Goal: Task Accomplishment & Management: Manage account settings

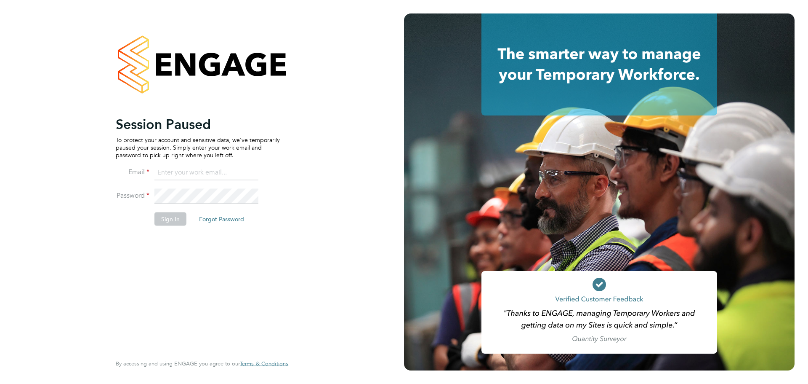
type input "coconnell@skilledcareers.co.uk"
drag, startPoint x: 243, startPoint y: 292, endPoint x: 219, endPoint y: 287, distance: 23.7
click at [242, 292] on div "Session Paused To protect your account and sensitive data, we've temporarily pa…" at bounding box center [198, 233] width 164 height 237
click at [167, 210] on li "Password" at bounding box center [198, 200] width 164 height 24
click at [162, 222] on button "Sign In" at bounding box center [171, 218] width 32 height 13
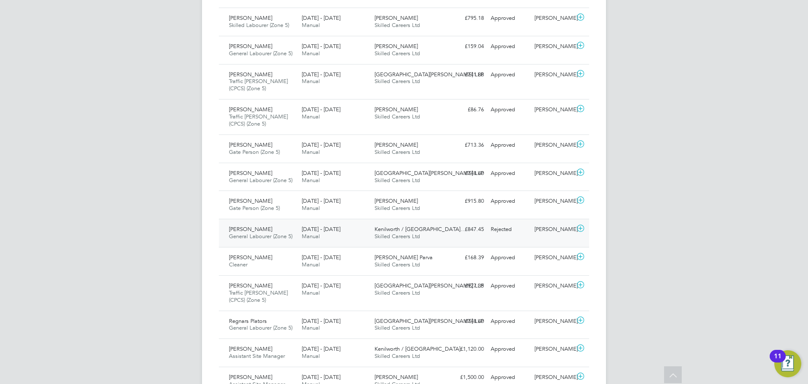
click at [250, 237] on span "General Labourer (Zone 5)" at bounding box center [261, 235] width 64 height 7
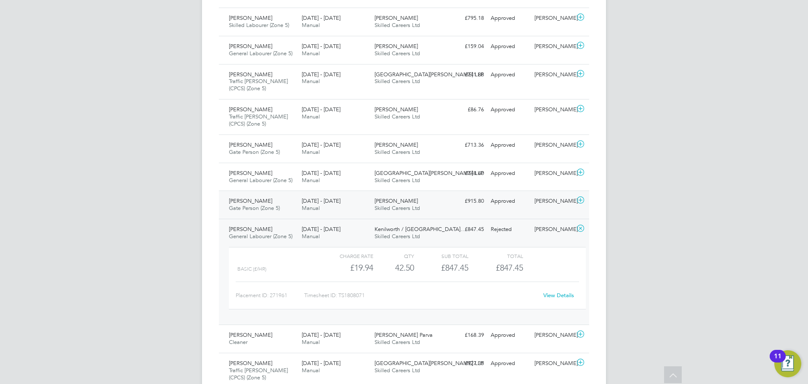
click at [267, 204] on div "Neil Hakesley Gate Person (Zone 5) 18 - 24 Aug 2025" at bounding box center [262, 204] width 73 height 21
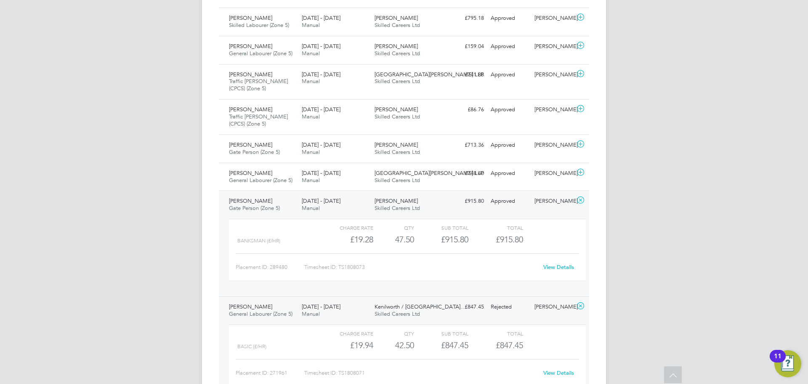
click at [566, 266] on link "View Details" at bounding box center [559, 266] width 31 height 7
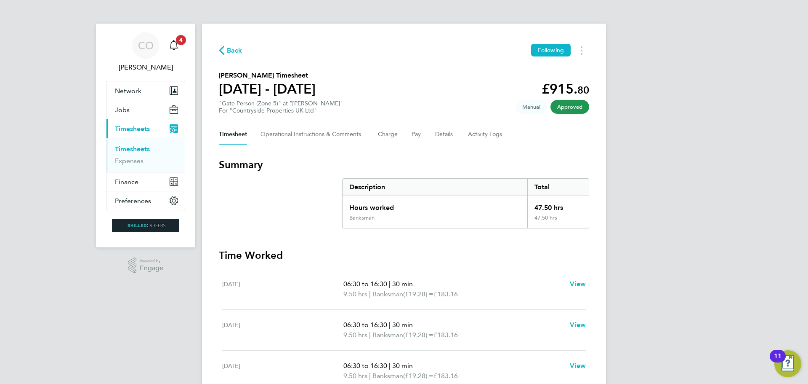
click at [125, 148] on link "Timesheets" at bounding box center [132, 149] width 35 height 8
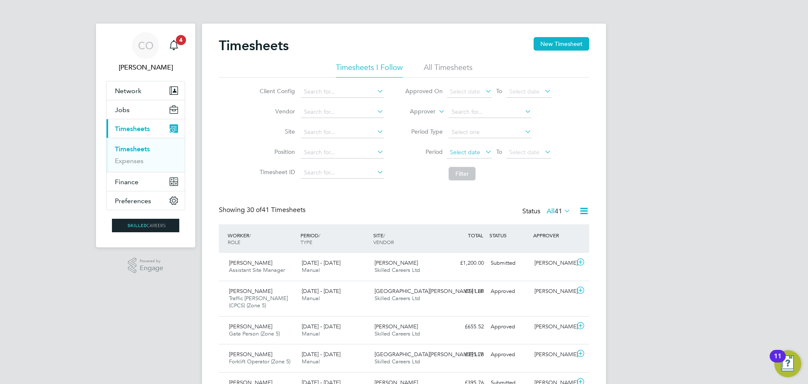
click at [481, 151] on span "Select date" at bounding box center [469, 152] width 45 height 11
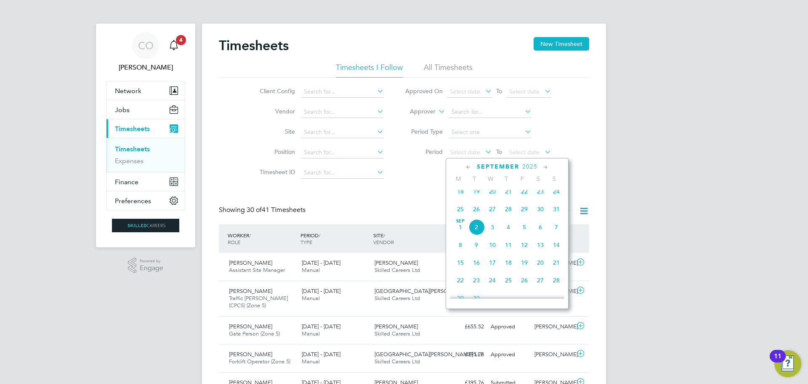
click at [457, 214] on span "25" at bounding box center [461, 209] width 16 height 16
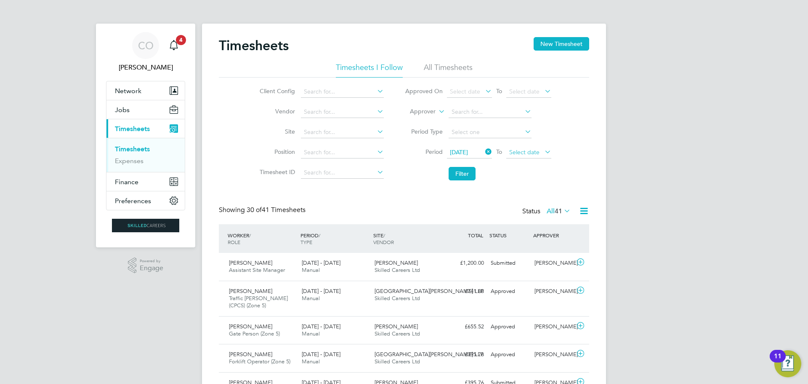
click at [533, 149] on span "Select date" at bounding box center [524, 152] width 30 height 8
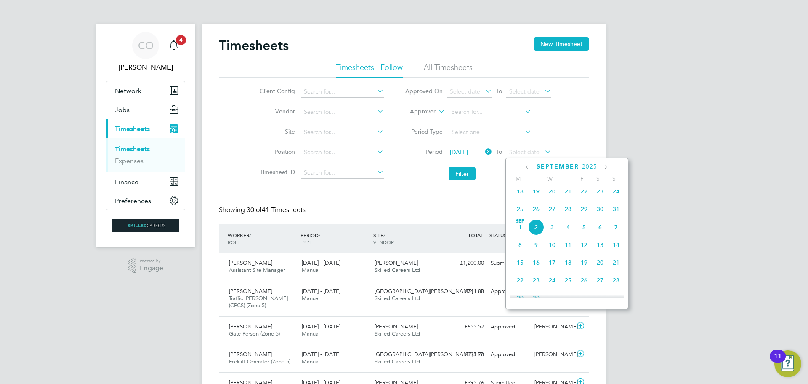
click at [618, 209] on span "31" at bounding box center [616, 209] width 16 height 16
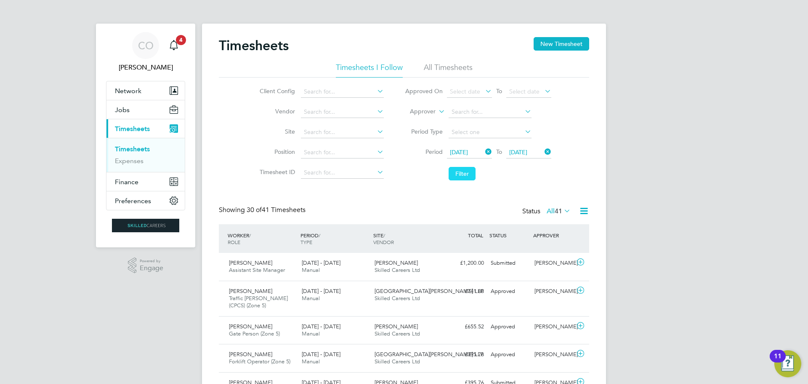
click at [453, 171] on button "Filter" at bounding box center [462, 173] width 27 height 13
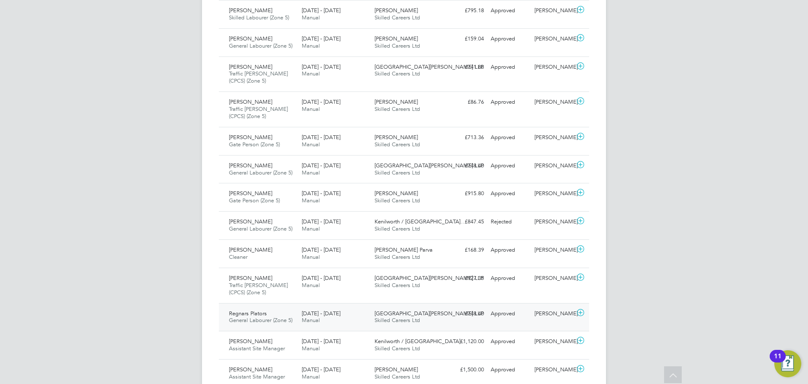
scroll to position [800, 0]
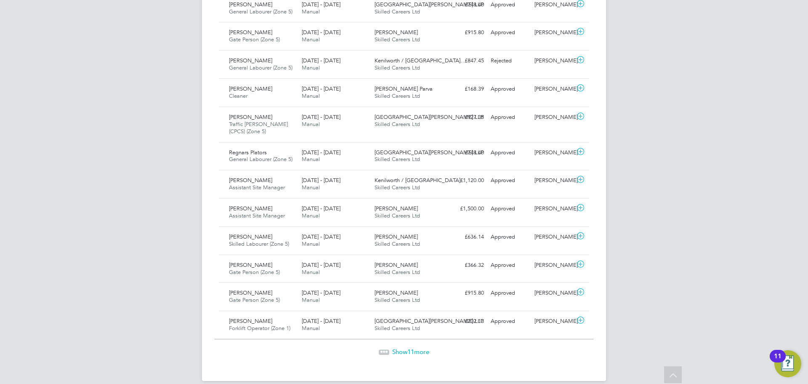
drag, startPoint x: 413, startPoint y: 343, endPoint x: 413, endPoint y: 362, distance: 19.4
click at [413, 343] on div "Show 11 more" at bounding box center [404, 345] width 379 height 21
click at [415, 348] on span "Show 11 more" at bounding box center [410, 351] width 37 height 8
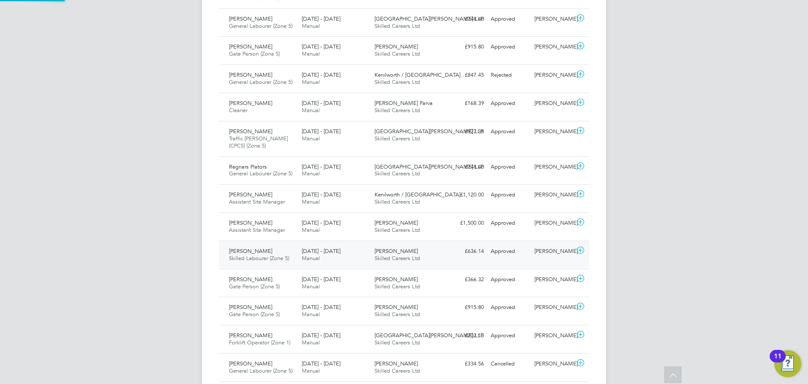
scroll to position [4, 4]
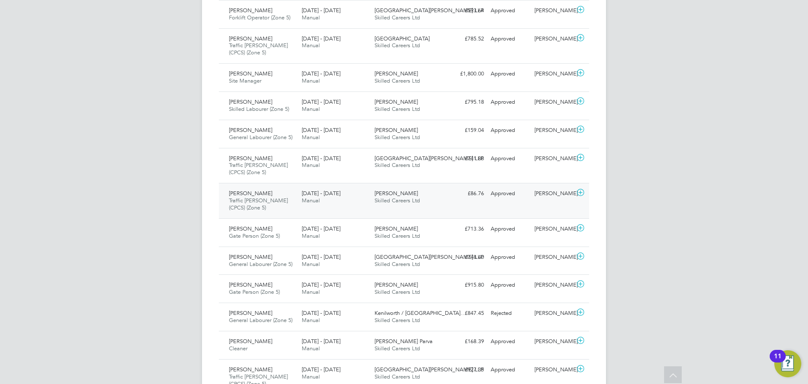
click at [244, 202] on span "Traffic [PERSON_NAME] (CPCS) (Zone 5)" at bounding box center [258, 204] width 59 height 14
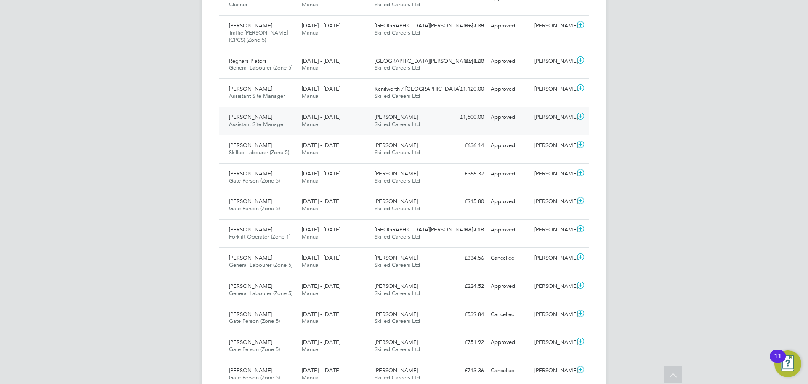
click at [234, 123] on span "Assistant Site Manager" at bounding box center [257, 123] width 56 height 7
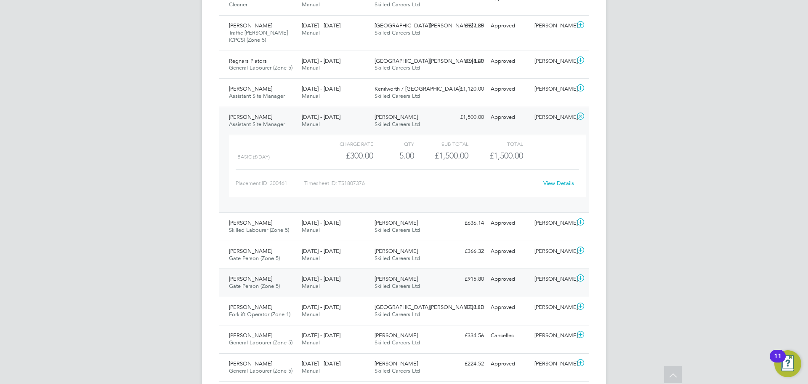
click at [238, 282] on span "[PERSON_NAME]" at bounding box center [250, 278] width 43 height 7
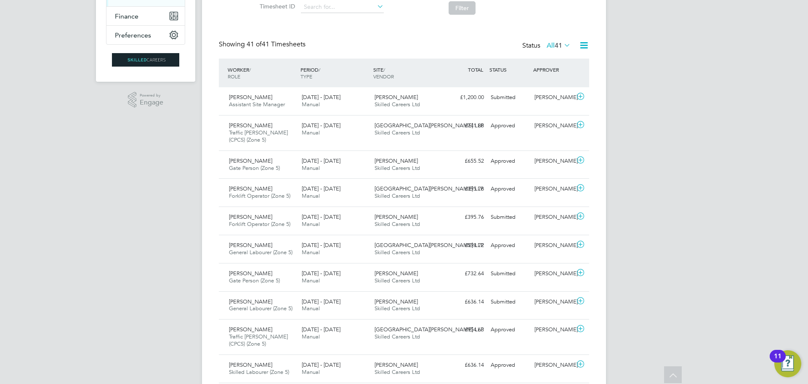
scroll to position [0, 0]
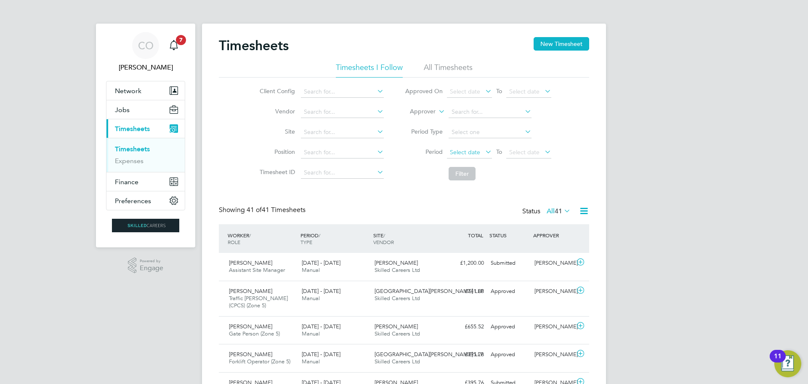
click at [460, 152] on span "Select date" at bounding box center [465, 152] width 30 height 8
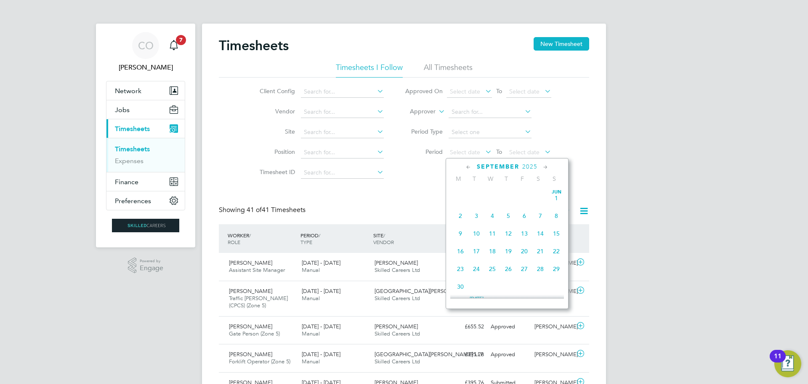
scroll to position [255, 0]
click at [460, 215] on span "25" at bounding box center [461, 209] width 16 height 16
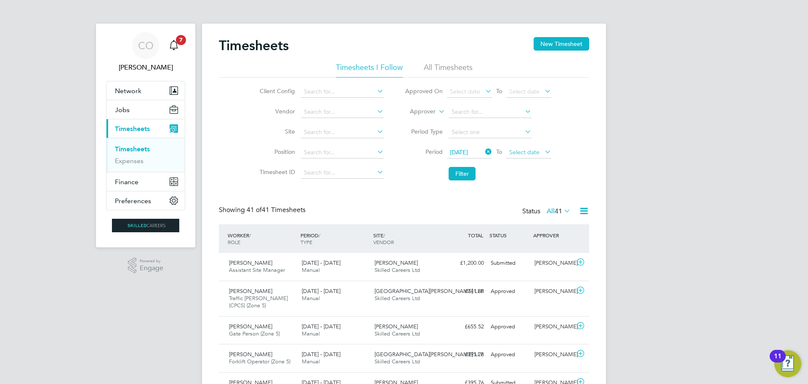
click at [523, 151] on span "Select date" at bounding box center [524, 152] width 30 height 8
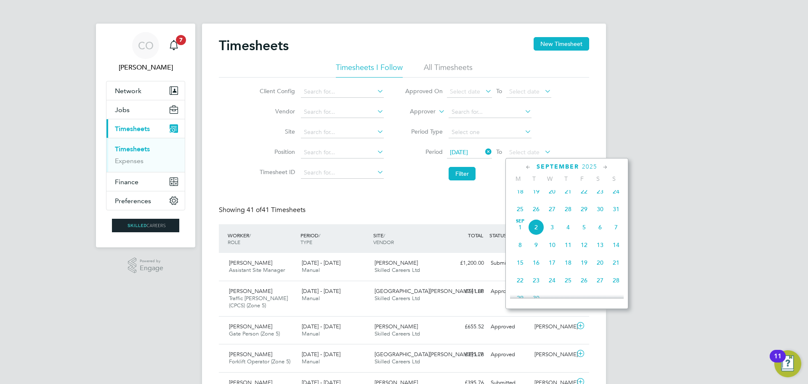
click at [618, 213] on span "31" at bounding box center [616, 209] width 16 height 16
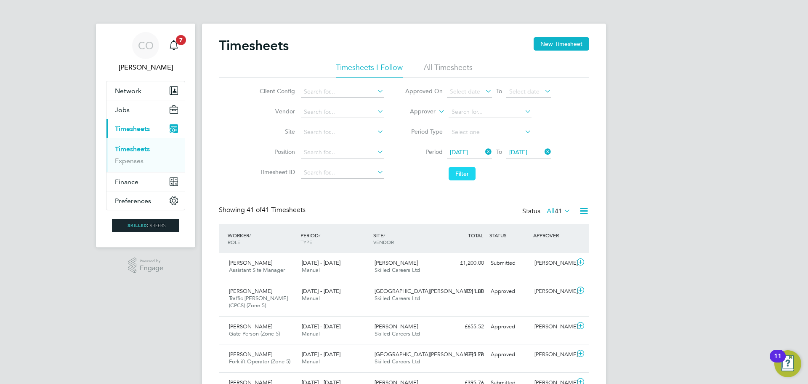
click at [466, 173] on button "Filter" at bounding box center [462, 173] width 27 height 13
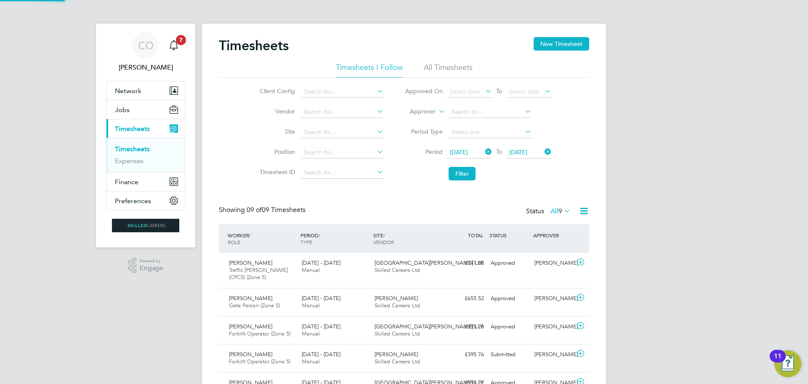
scroll to position [21, 73]
click at [436, 64] on li "All Timesheets" at bounding box center [448, 69] width 49 height 15
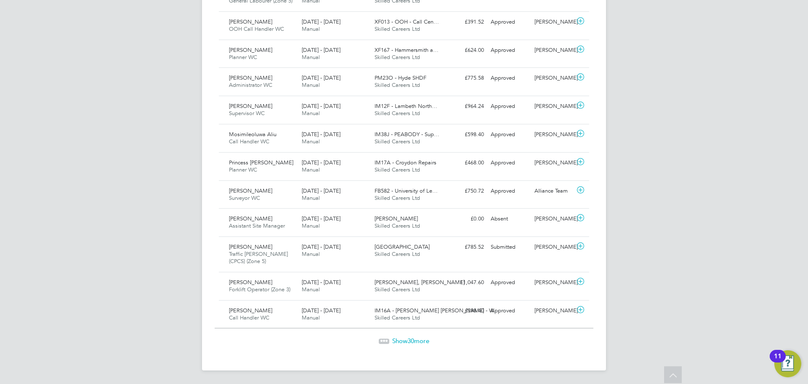
click at [404, 340] on span "Show 30 more" at bounding box center [410, 340] width 37 height 8
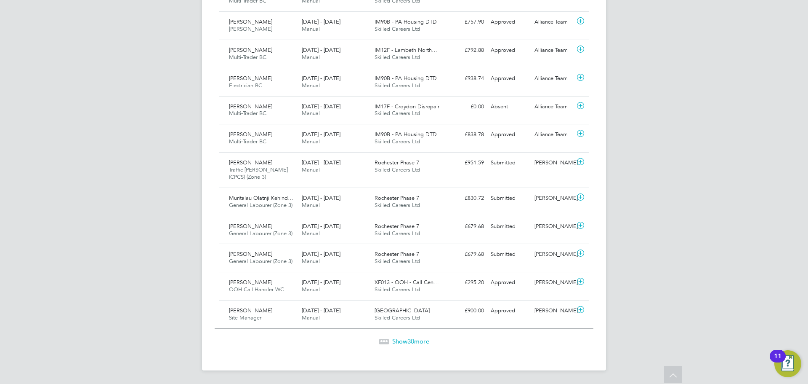
click at [403, 339] on span "Show 30 more" at bounding box center [410, 341] width 37 height 8
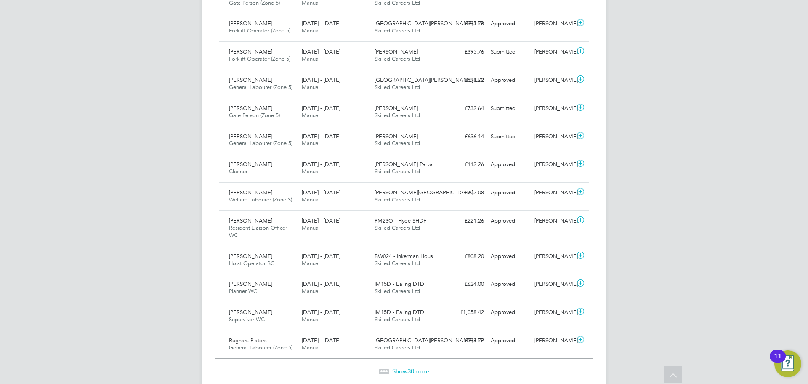
click at [397, 367] on span "Show 30 more" at bounding box center [410, 371] width 37 height 8
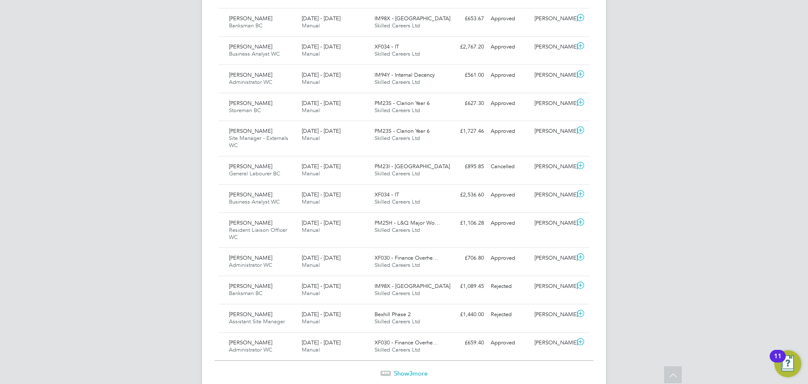
click at [416, 369] on span "Show 3 more" at bounding box center [411, 373] width 34 height 8
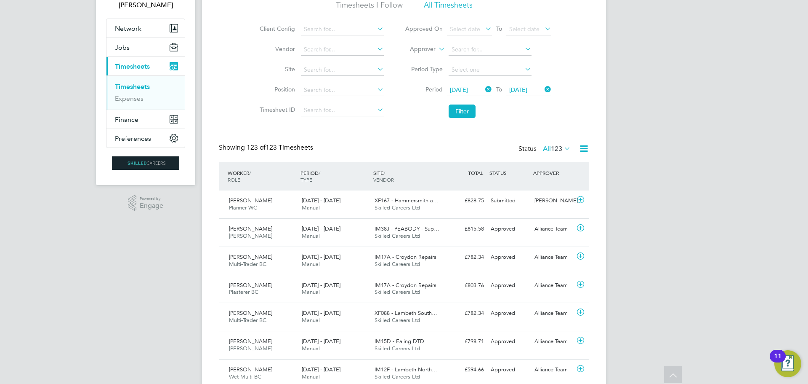
scroll to position [0, 0]
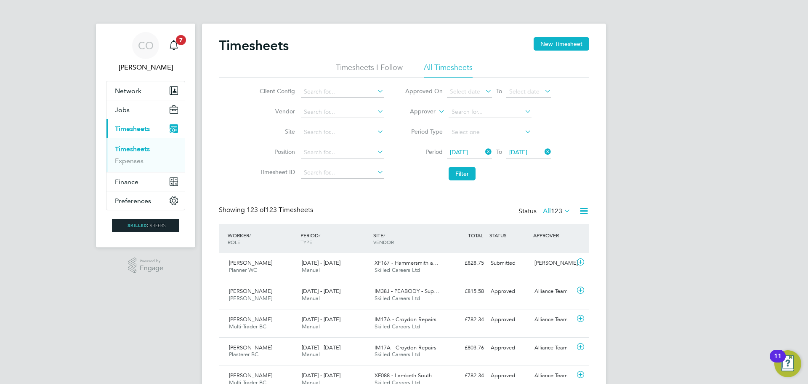
click at [376, 65] on li "Timesheets I Follow" at bounding box center [369, 69] width 67 height 15
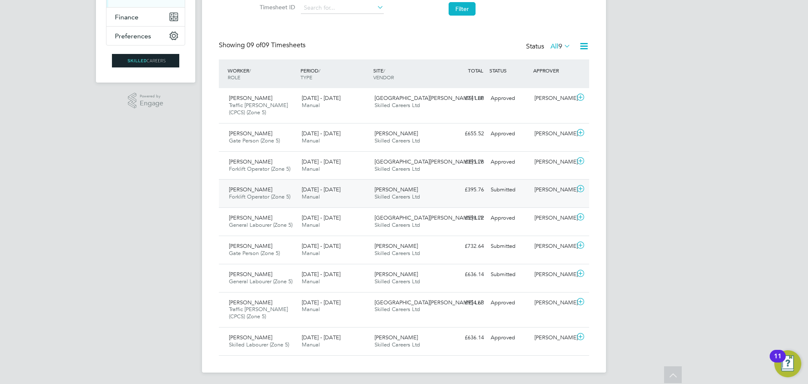
scroll to position [167, 0]
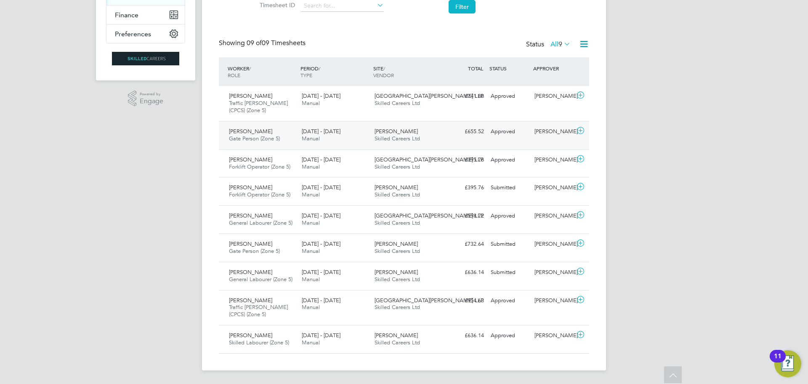
click at [256, 142] on div "Francis Afari Gate Person (Zone 5) 25 - 31 Aug 2025" at bounding box center [262, 135] width 73 height 21
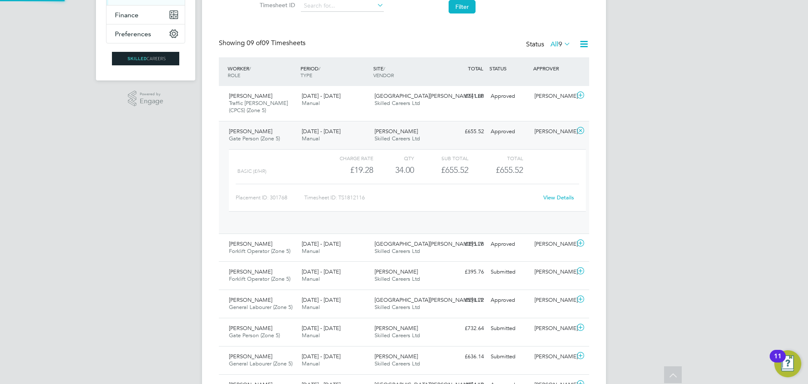
scroll to position [14, 82]
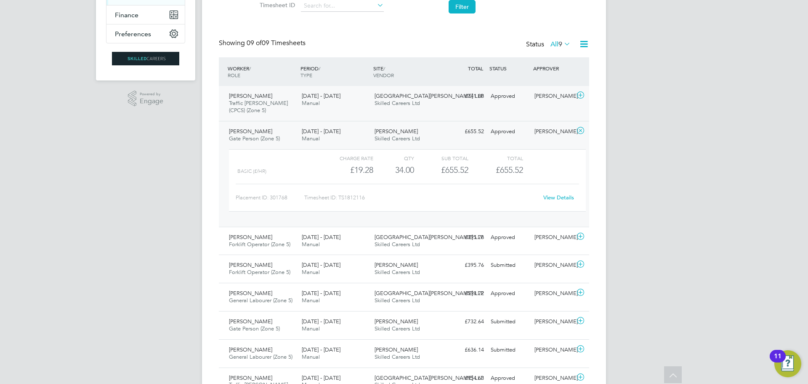
click at [257, 103] on span "Traffic Marshall (CPCS) (Zone 5)" at bounding box center [258, 106] width 59 height 14
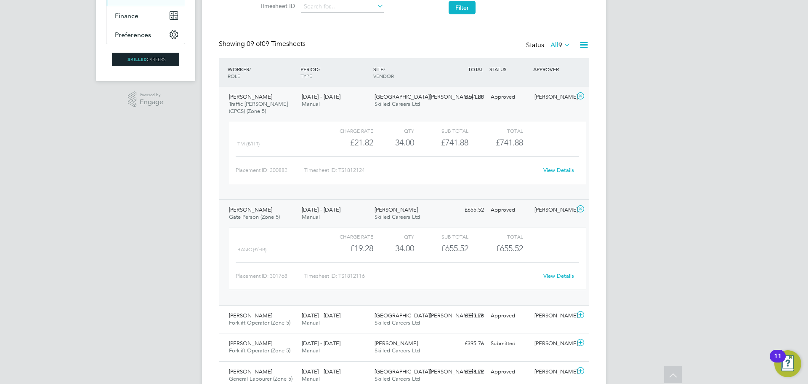
scroll to position [322, 0]
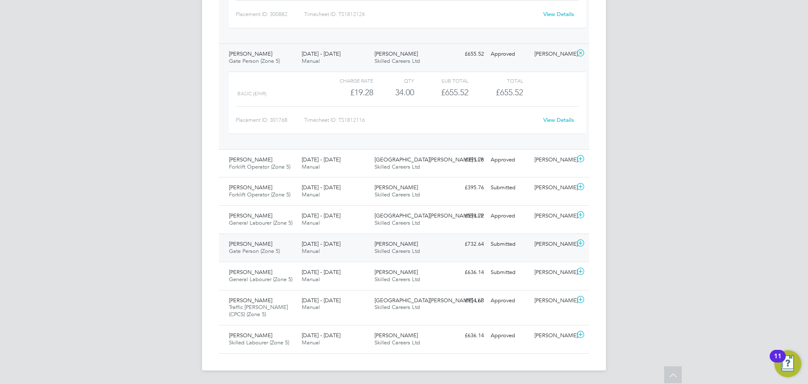
click at [242, 249] on span "Gate Person (Zone 5)" at bounding box center [254, 250] width 51 height 7
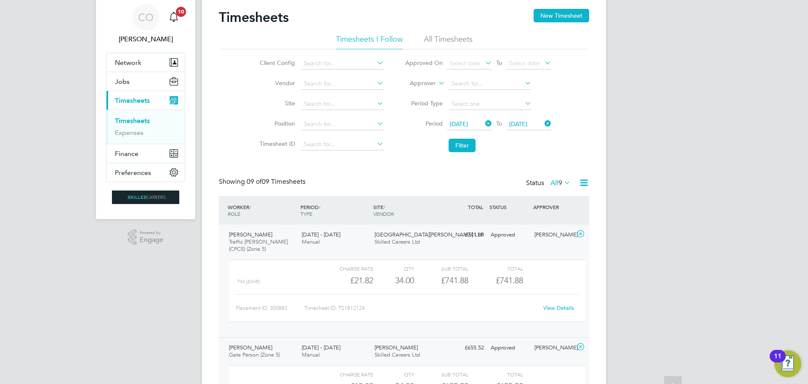
scroll to position [0, 0]
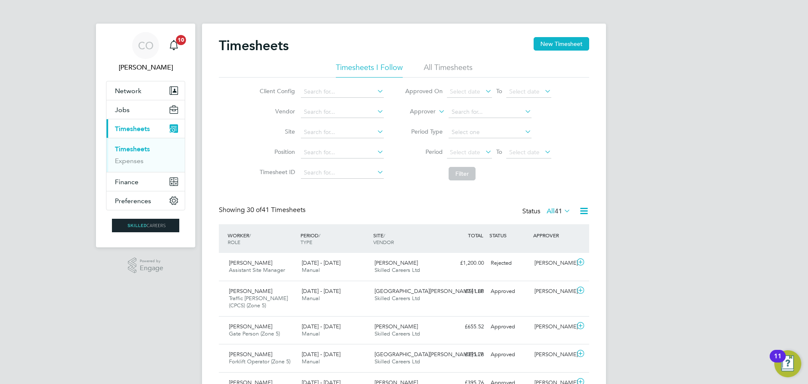
click at [391, 68] on li "Timesheets I Follow" at bounding box center [369, 69] width 67 height 15
click at [469, 155] on span "Select date" at bounding box center [469, 152] width 45 height 11
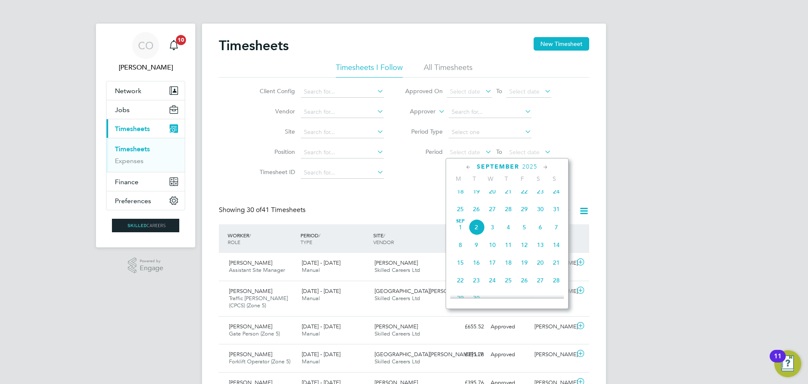
click at [462, 212] on span "25" at bounding box center [461, 209] width 16 height 16
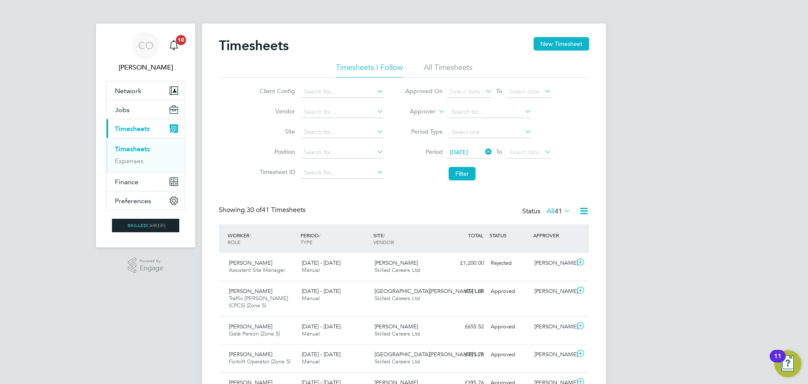
drag, startPoint x: 531, startPoint y: 152, endPoint x: 538, endPoint y: 168, distance: 18.1
click at [531, 153] on span "Select date" at bounding box center [524, 152] width 30 height 8
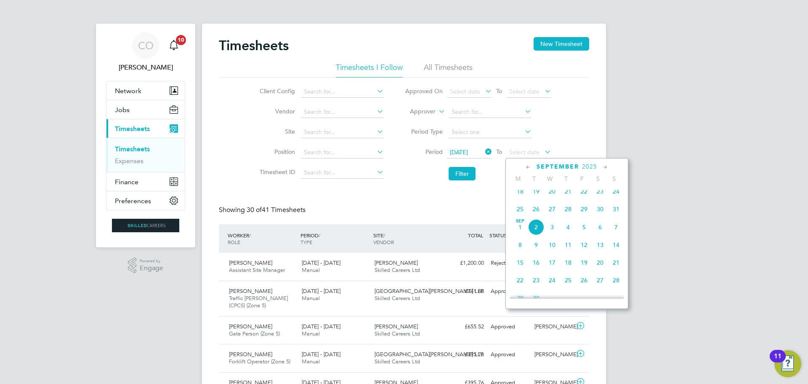
click at [618, 213] on span "31" at bounding box center [616, 209] width 16 height 16
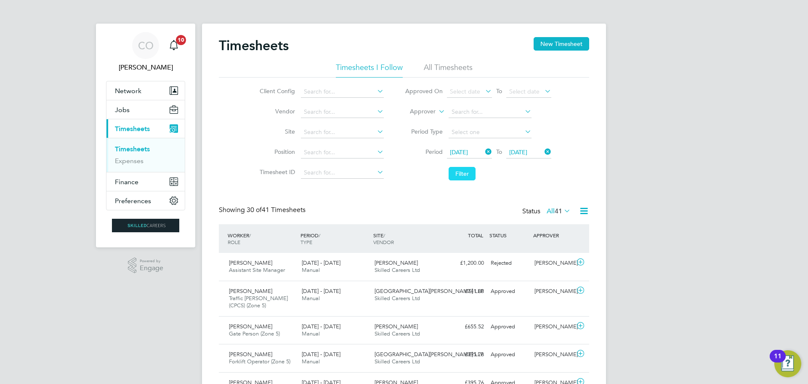
click at [467, 170] on button "Filter" at bounding box center [462, 173] width 27 height 13
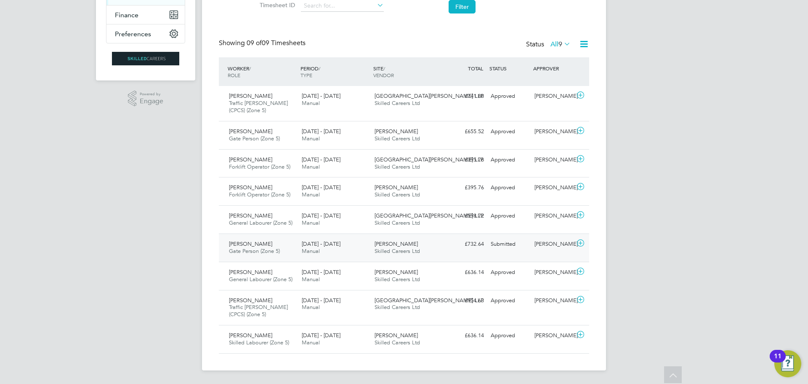
click at [270, 250] on span "Gate Person (Zone 5)" at bounding box center [254, 250] width 51 height 7
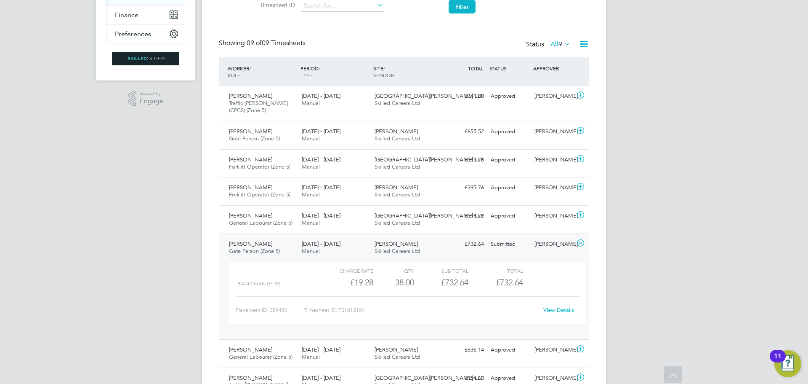
click at [176, 253] on div "CO Ciara O'Connell Notifications 10 Applications: Network Businesses Sites Work…" at bounding box center [404, 147] width 808 height 628
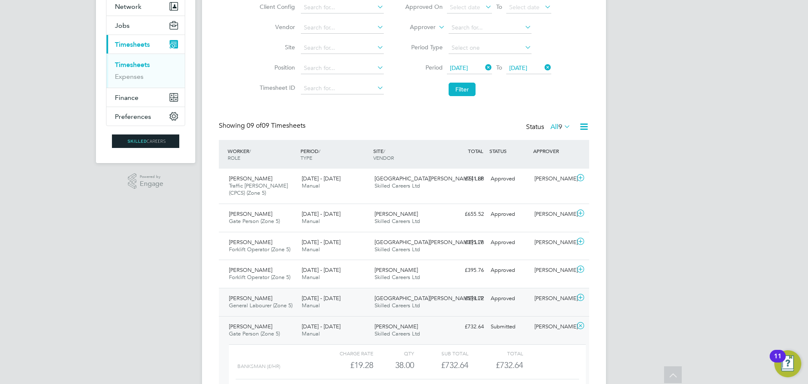
scroll to position [168, 0]
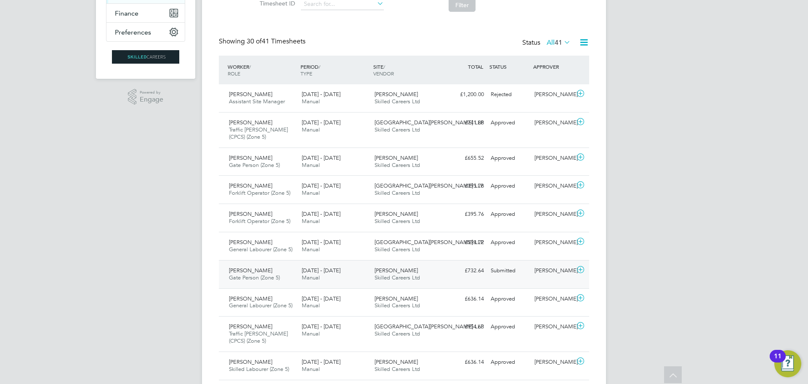
click at [253, 280] on span "Gate Person (Zone 5)" at bounding box center [254, 277] width 51 height 7
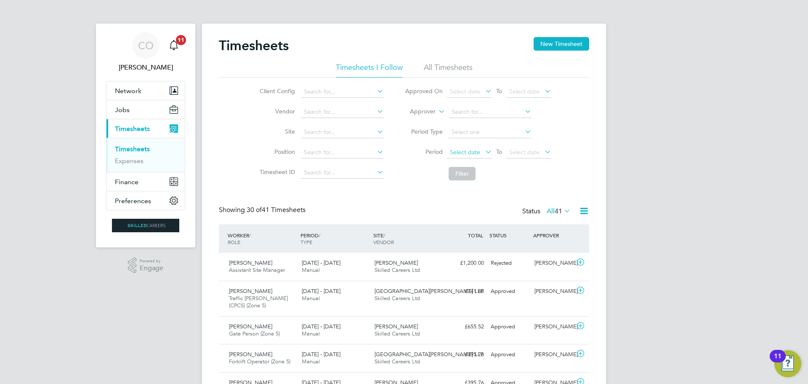
click at [465, 152] on span "Select date" at bounding box center [465, 152] width 30 height 8
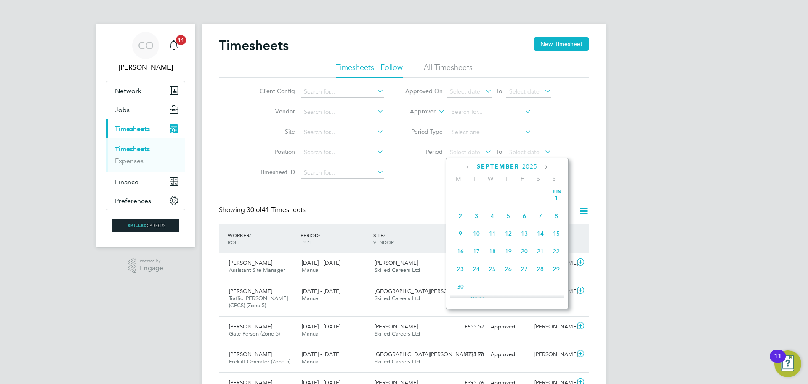
scroll to position [255, 0]
click at [457, 211] on span "25" at bounding box center [461, 209] width 16 height 16
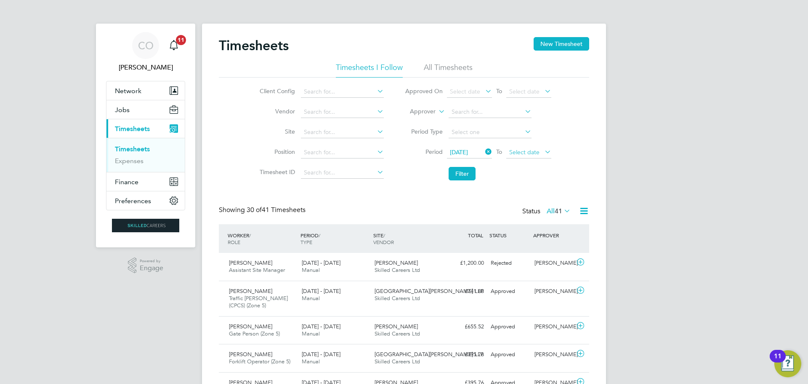
click at [531, 156] on span "Select date" at bounding box center [529, 152] width 45 height 11
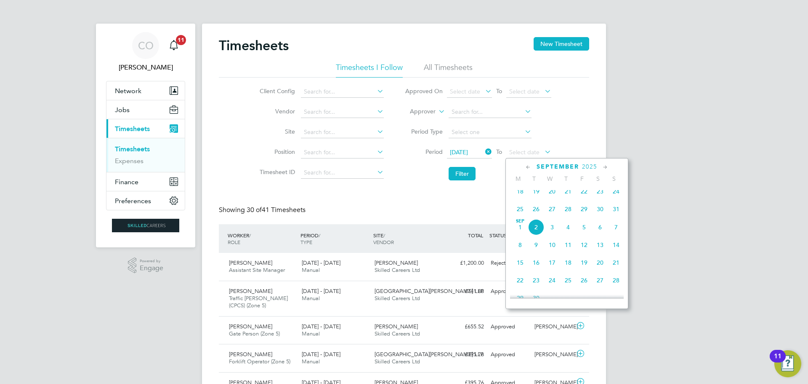
click at [619, 210] on span "31" at bounding box center [616, 209] width 16 height 16
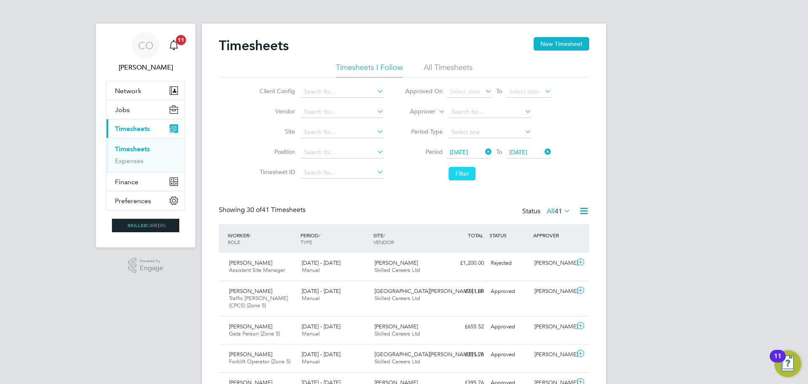
click at [458, 172] on button "Filter" at bounding box center [462, 173] width 27 height 13
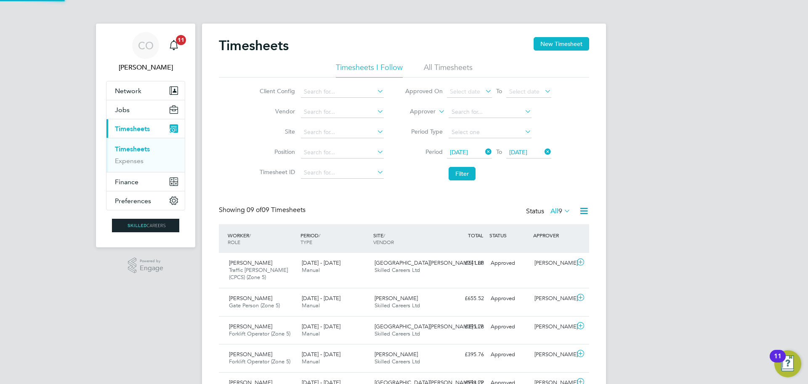
click at [443, 63] on li "All Timesheets" at bounding box center [448, 69] width 49 height 15
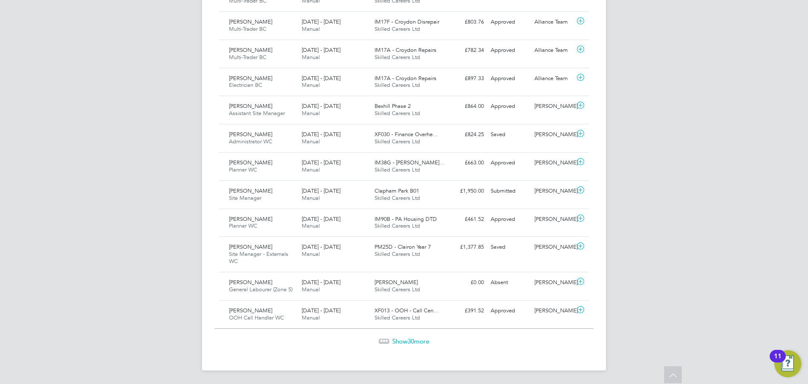
click at [415, 338] on span "Show 30 more" at bounding box center [410, 341] width 37 height 8
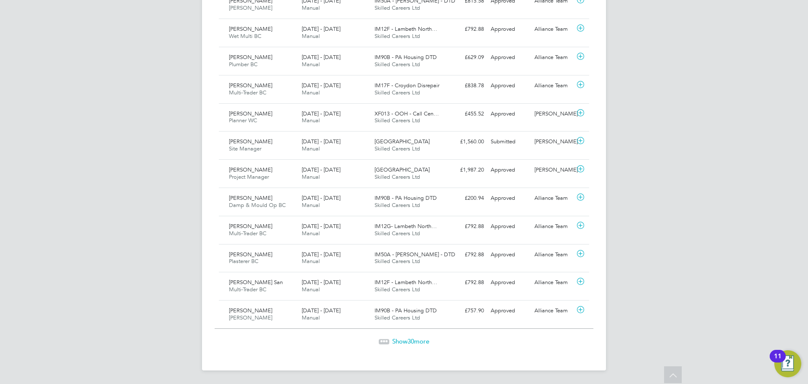
click at [415, 335] on div "Show 30 more" at bounding box center [404, 335] width 379 height 21
click at [415, 339] on span "Show 30 more" at bounding box center [410, 341] width 37 height 8
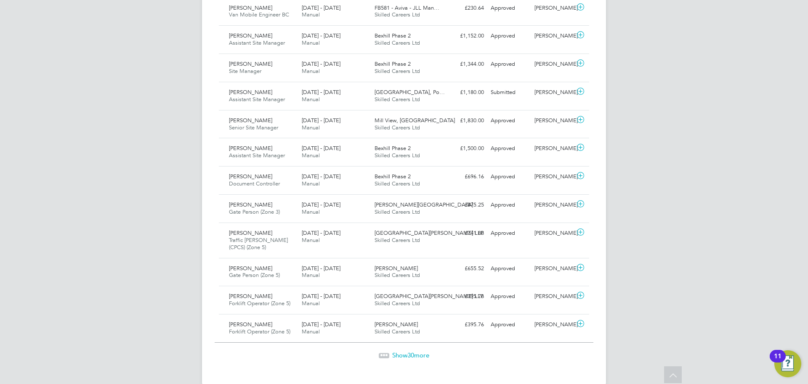
click at [422, 351] on span "Show 30 more" at bounding box center [410, 355] width 37 height 8
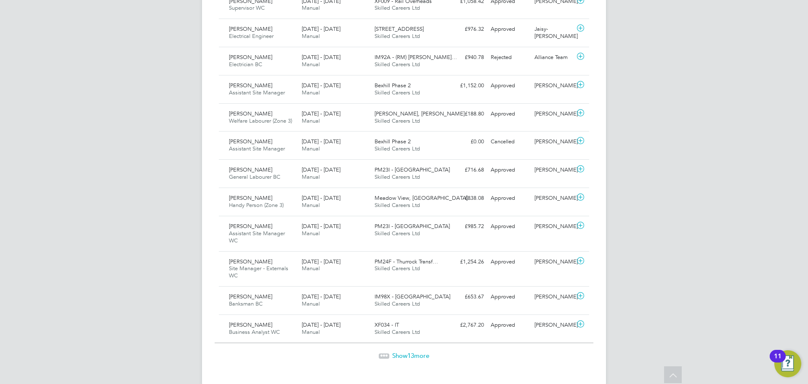
click at [400, 351] on span "Show 13 more" at bounding box center [410, 355] width 37 height 8
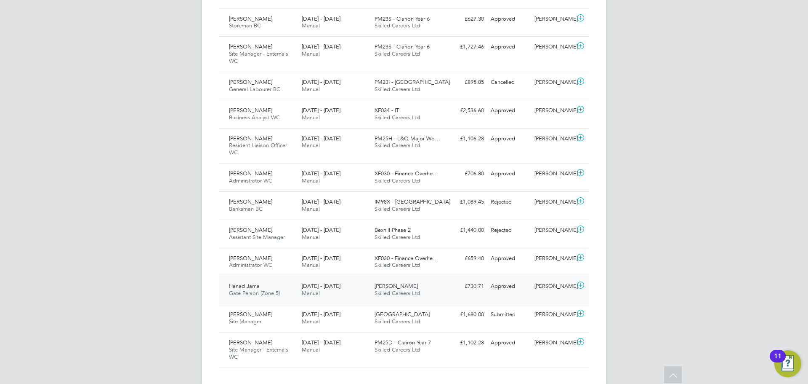
click at [262, 289] on span "Gate Person (Zone 5)" at bounding box center [254, 292] width 51 height 7
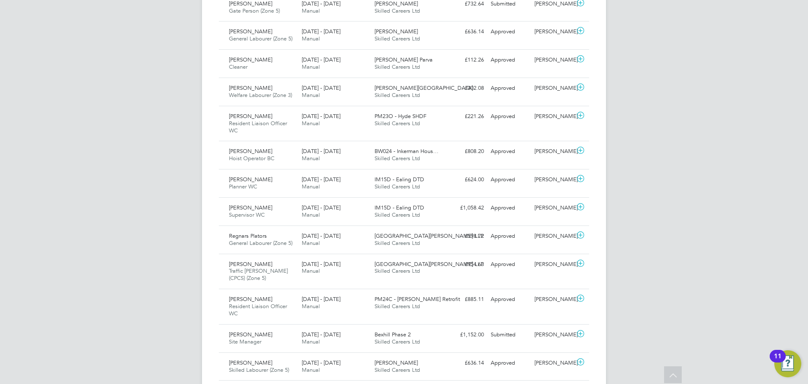
scroll to position [2834, 0]
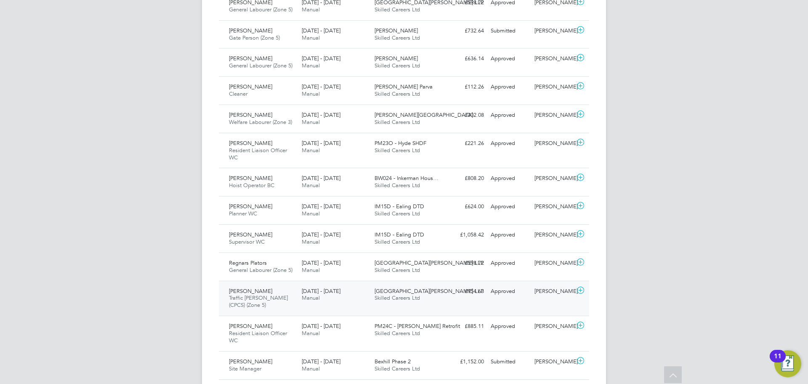
click at [243, 287] on span "Junaid Khan" at bounding box center [250, 290] width 43 height 7
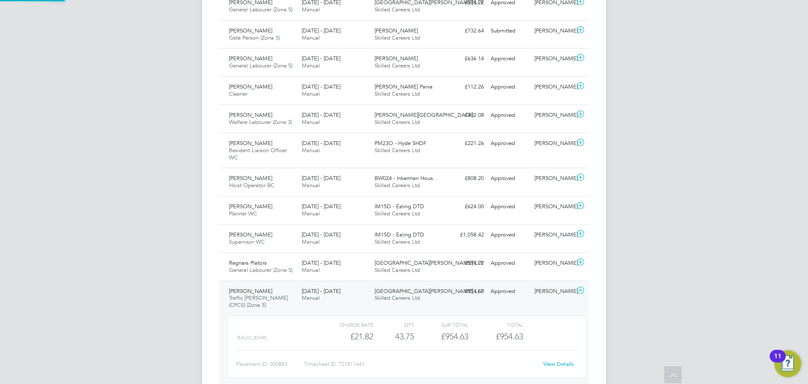
scroll to position [14, 82]
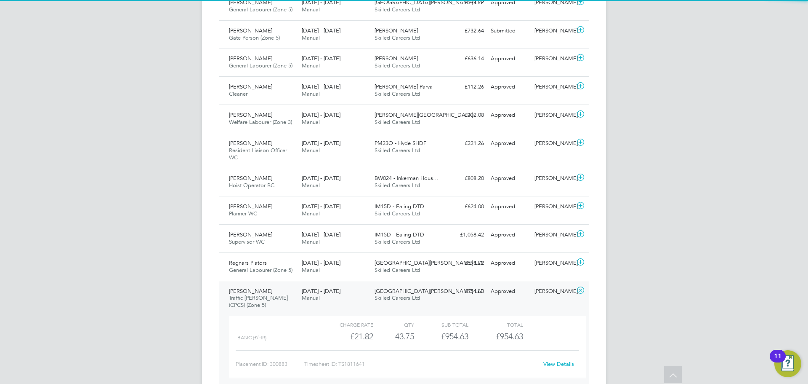
click at [244, 280] on div "Junaid Khan Traffic Marshall (CPCS) (Zone 5) 25 - 31 Aug 2025 25 - 31 Aug 2025 …" at bounding box center [404, 336] width 371 height 113
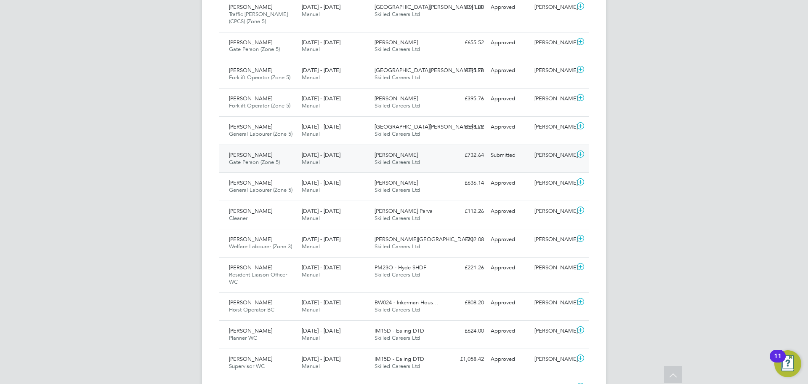
scroll to position [2707, 0]
click at [270, 160] on span "Gate Person (Zone 5)" at bounding box center [254, 163] width 51 height 7
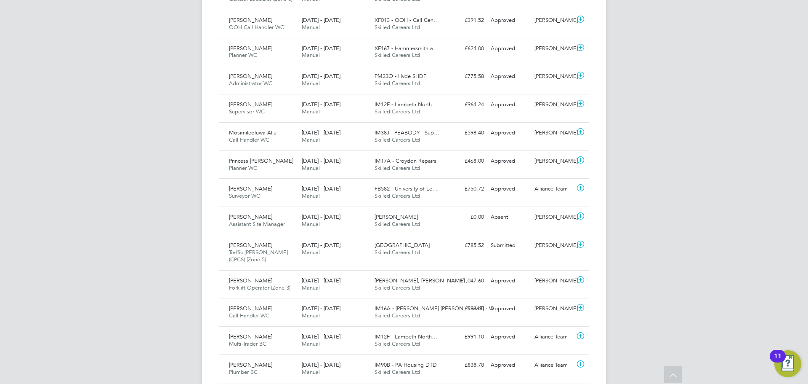
scroll to position [770, 0]
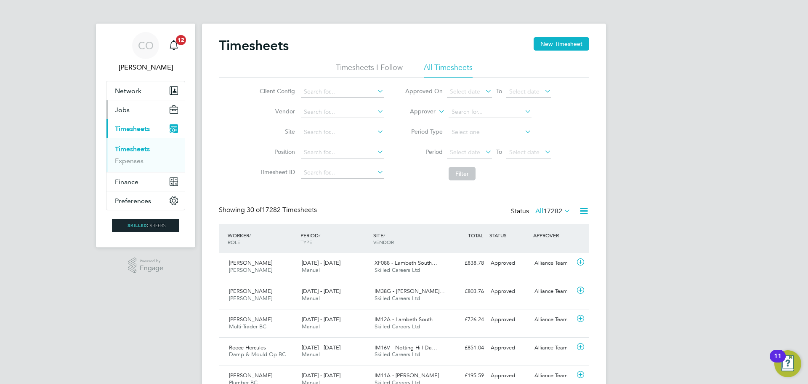
click at [126, 112] on span "Jobs" at bounding box center [122, 110] width 15 height 8
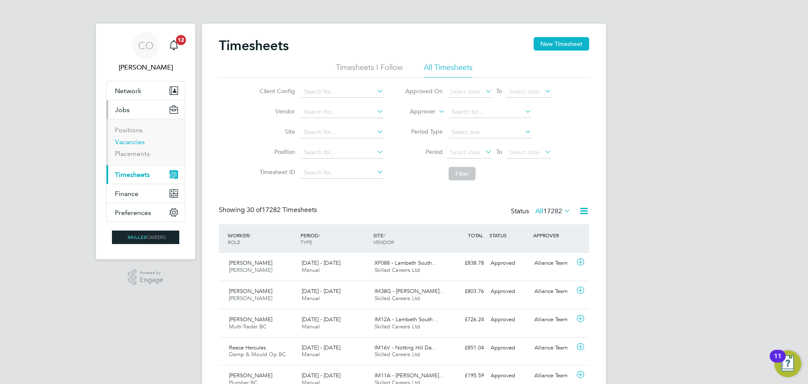
click at [125, 140] on link "Vacancies" at bounding box center [130, 142] width 30 height 8
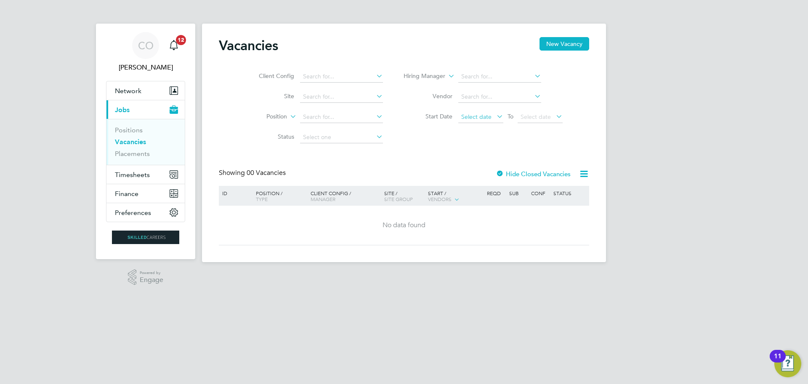
click at [469, 113] on span "Select date" at bounding box center [476, 117] width 30 height 8
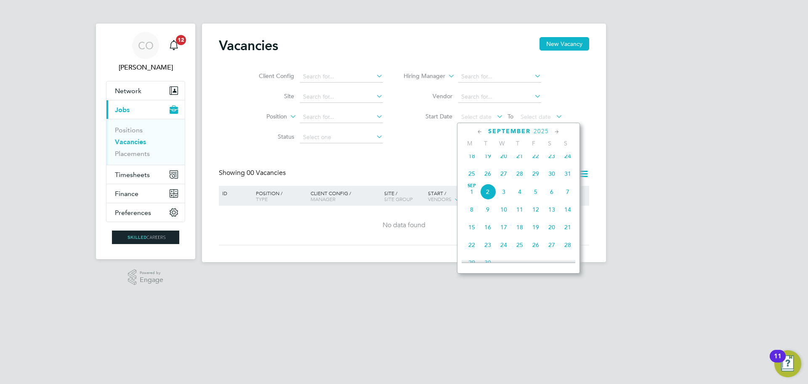
click at [536, 178] on span "29" at bounding box center [536, 173] width 16 height 16
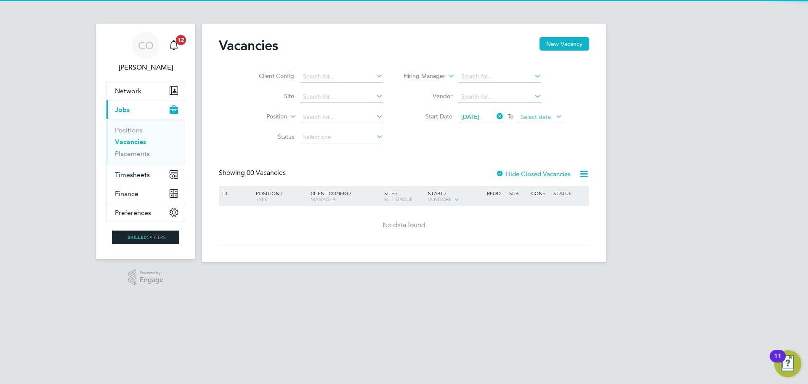
click at [549, 115] on span "Select date" at bounding box center [536, 117] width 30 height 8
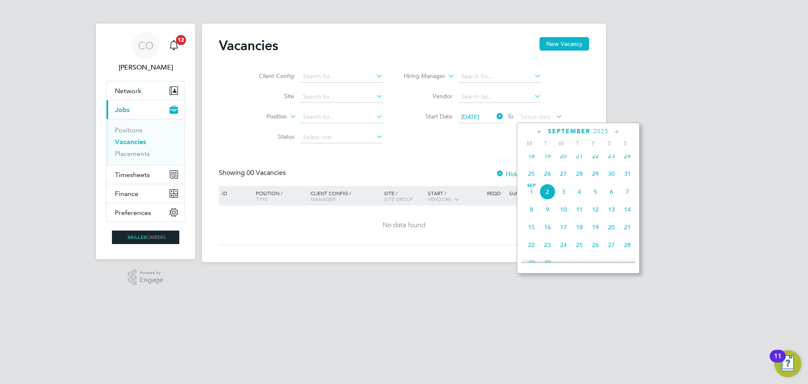
click at [595, 176] on span "29" at bounding box center [596, 173] width 16 height 16
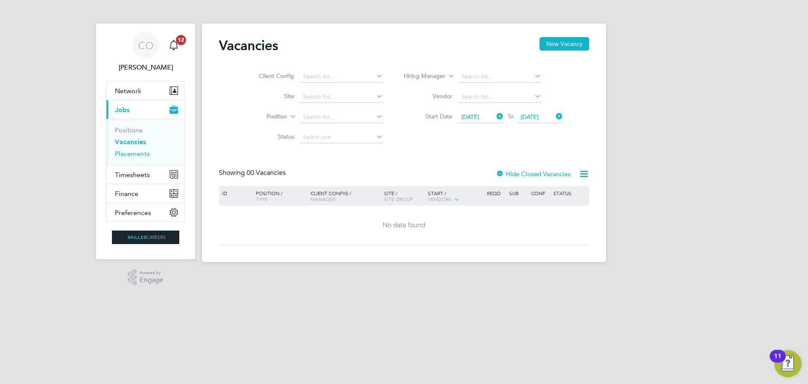
click at [128, 156] on link "Placements" at bounding box center [132, 153] width 35 height 8
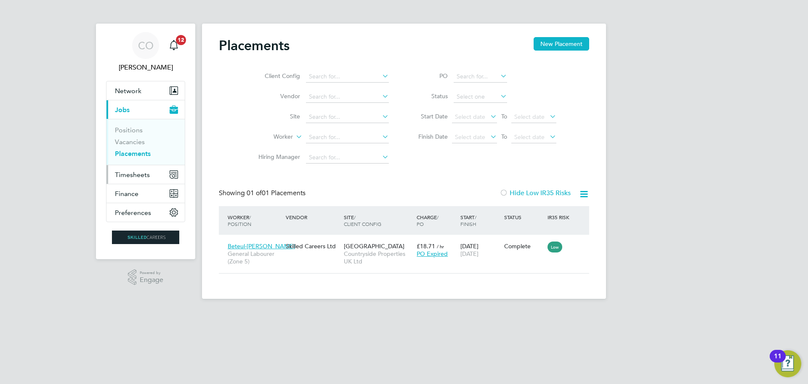
click at [130, 174] on span "Timesheets" at bounding box center [132, 175] width 35 height 8
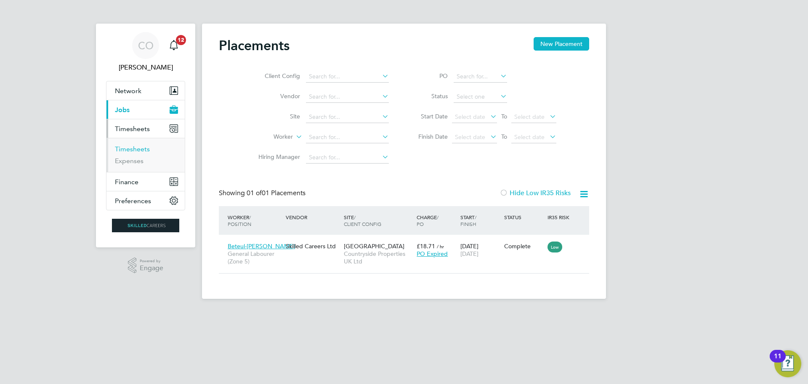
click at [132, 149] on link "Timesheets" at bounding box center [132, 149] width 35 height 8
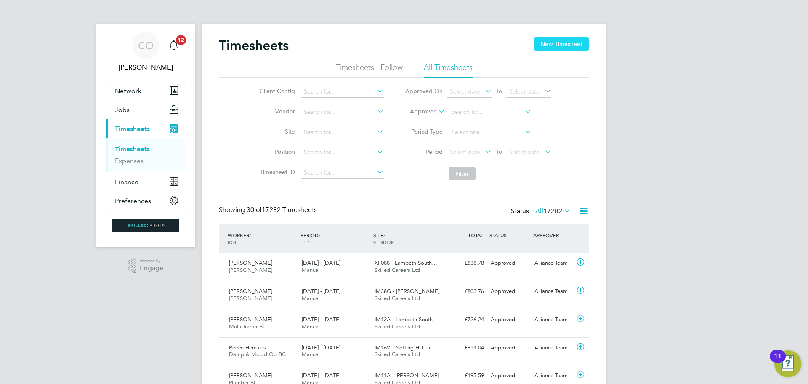
click at [571, 42] on button "New Timesheet" at bounding box center [562, 43] width 56 height 13
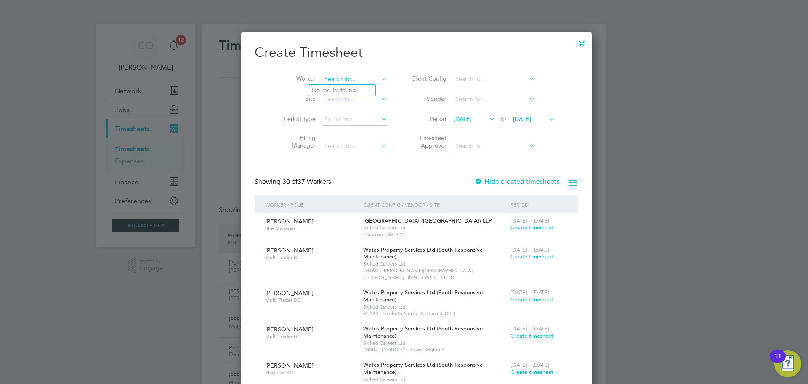
click at [322, 78] on input at bounding box center [355, 79] width 66 height 12
type input "PAUL OR"
click at [575, 40] on div at bounding box center [582, 41] width 15 height 15
